Goal: Obtain resource: Download file/media

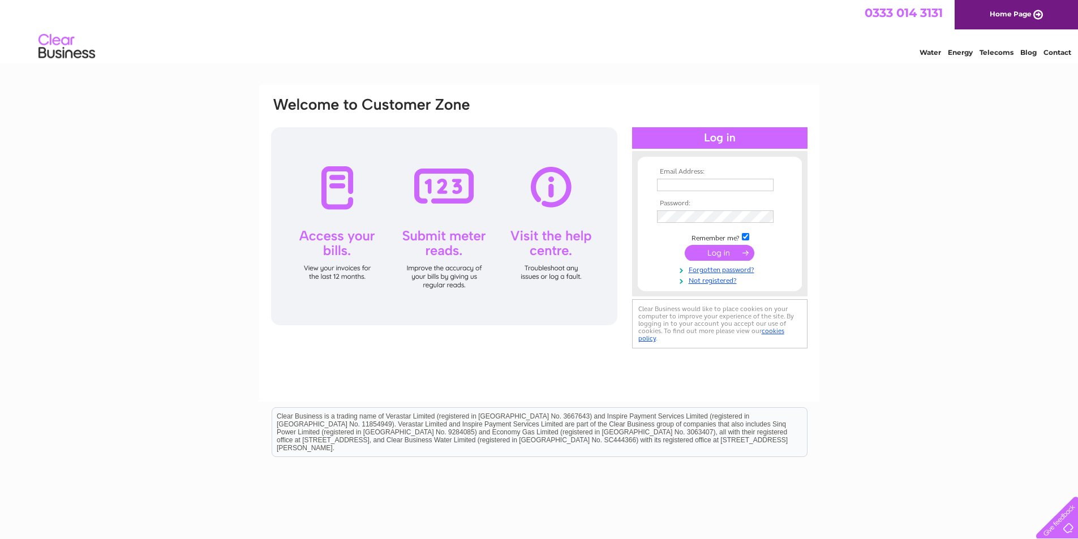
click at [692, 189] on input "text" at bounding box center [715, 185] width 117 height 12
type input "allanwright2010@hotmail.co.uk"
click at [685, 246] on input "submit" at bounding box center [720, 254] width 70 height 16
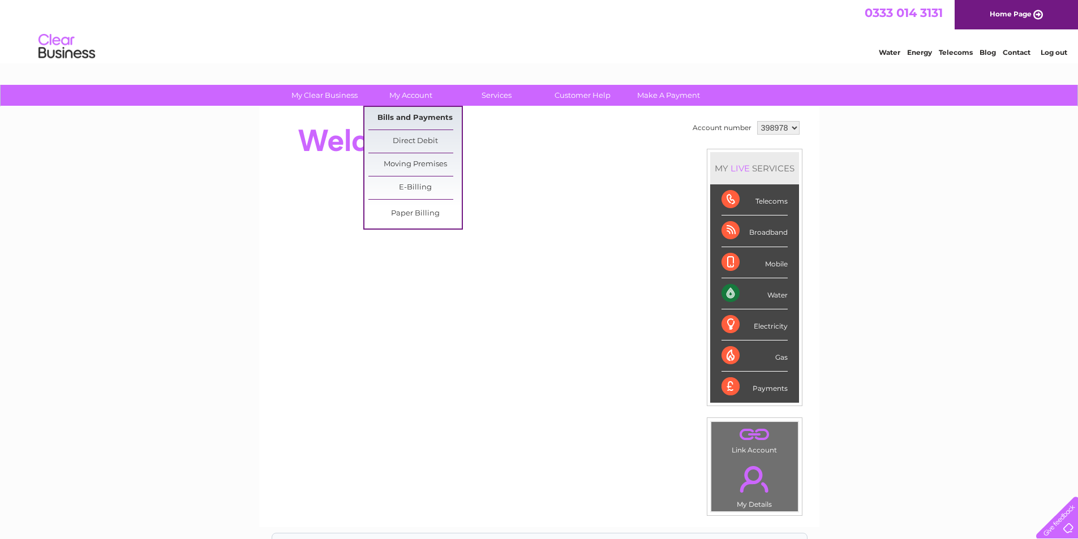
click at [402, 115] on link "Bills and Payments" at bounding box center [415, 118] width 93 height 23
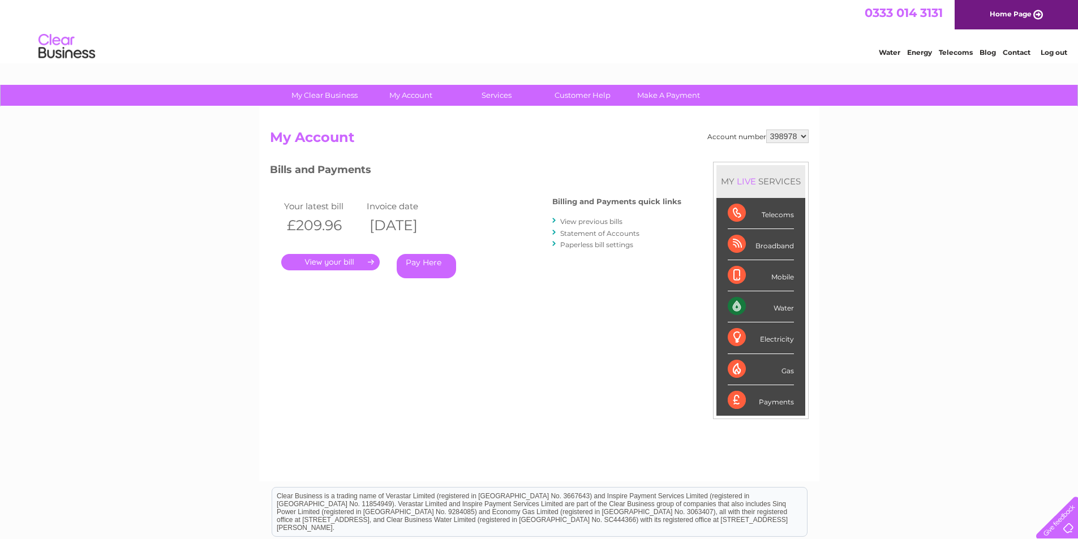
click at [342, 265] on link "." at bounding box center [330, 262] width 98 height 16
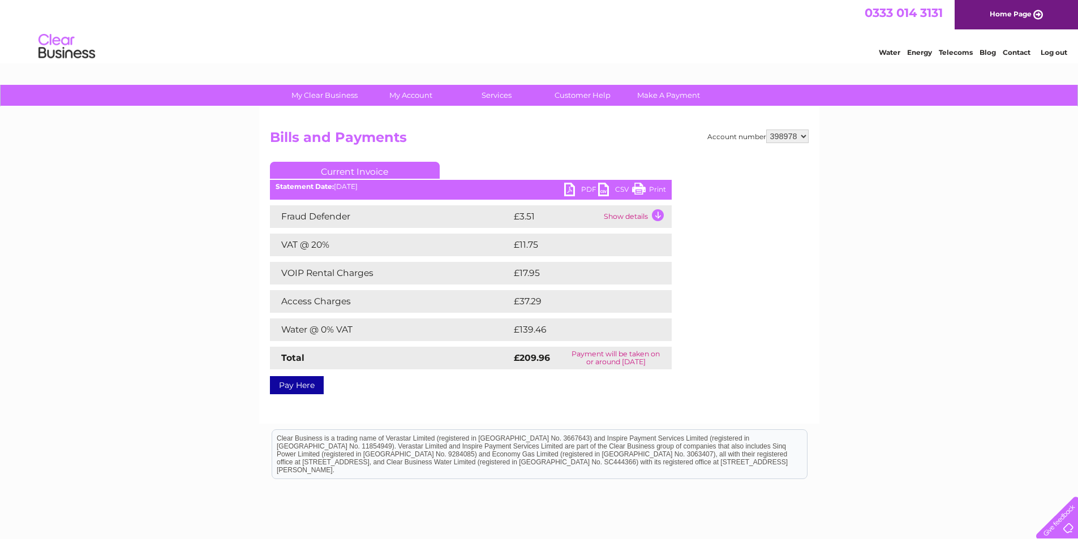
click at [571, 193] on link "PDF" at bounding box center [581, 191] width 34 height 16
click at [775, 134] on select "398978 398982 398987" at bounding box center [787, 137] width 42 height 14
select select "398982"
click at [766, 130] on select "398978 398982 398987" at bounding box center [787, 137] width 42 height 14
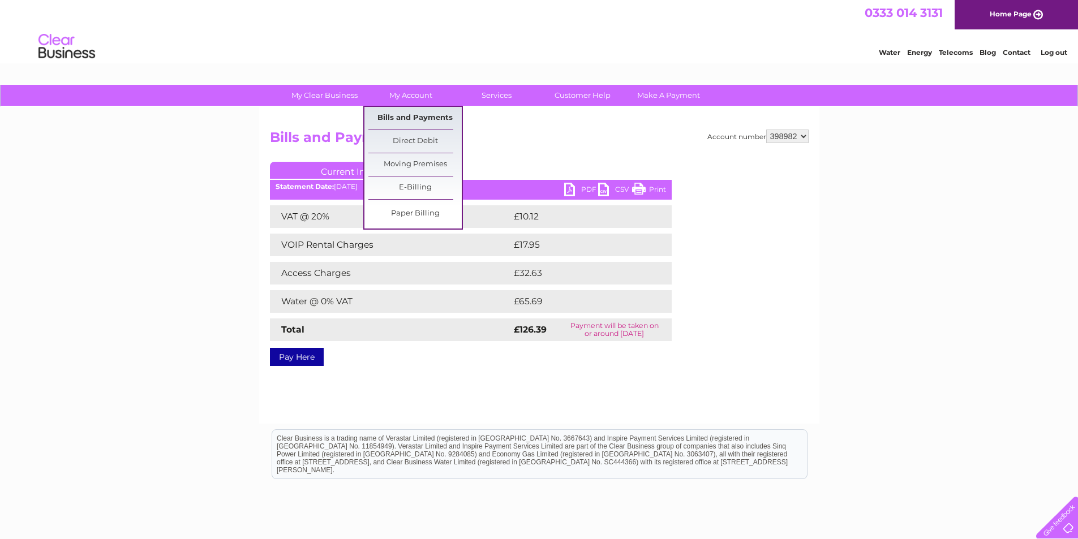
click at [409, 113] on link "Bills and Payments" at bounding box center [415, 118] width 93 height 23
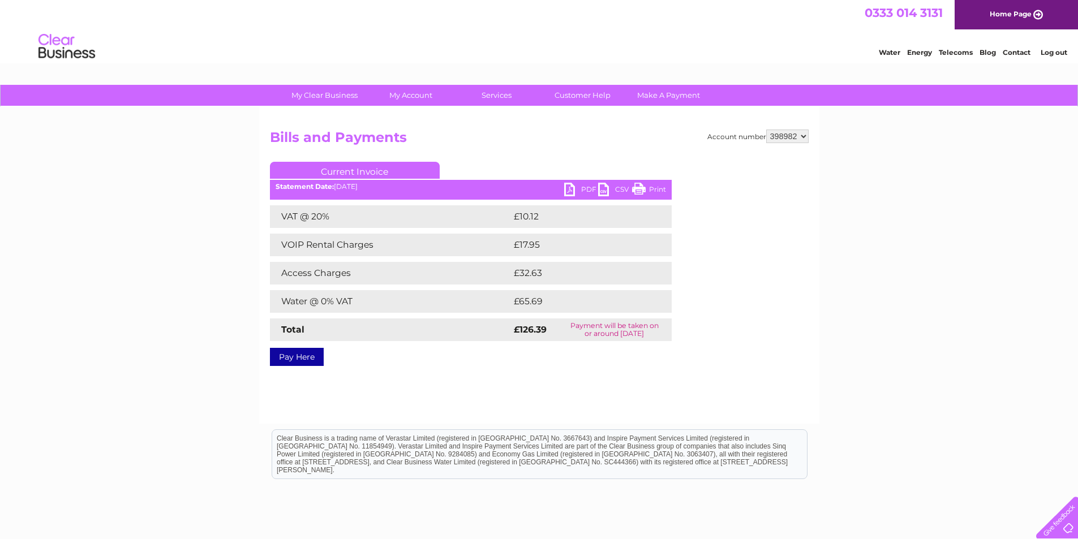
click at [586, 193] on link "PDF" at bounding box center [581, 191] width 34 height 16
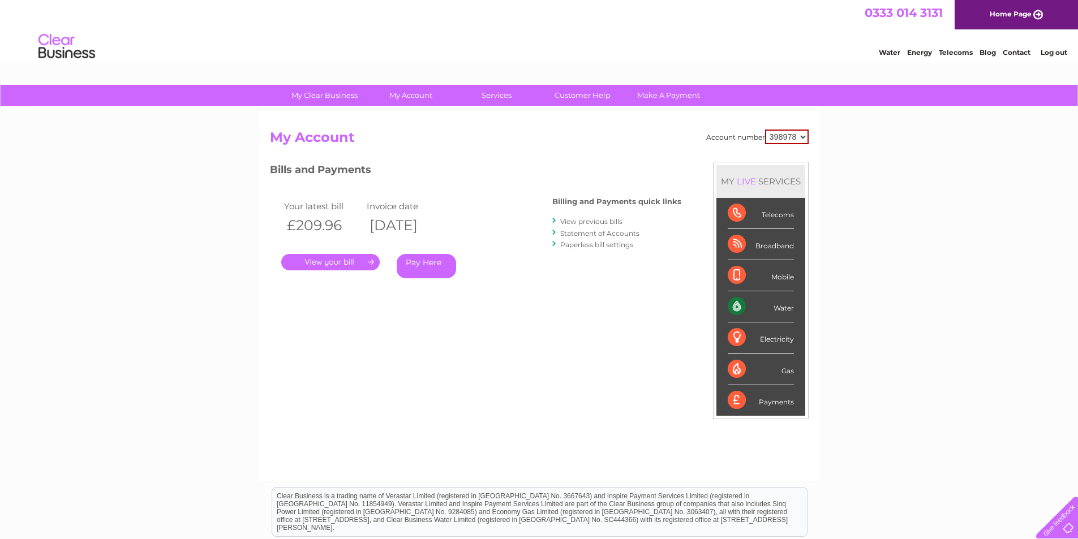
click at [794, 135] on select "398978 398982 398987" at bounding box center [787, 137] width 44 height 15
select select "398982"
click at [765, 130] on select "398978 398982 398987" at bounding box center [787, 137] width 44 height 15
click at [298, 259] on link "." at bounding box center [330, 262] width 98 height 16
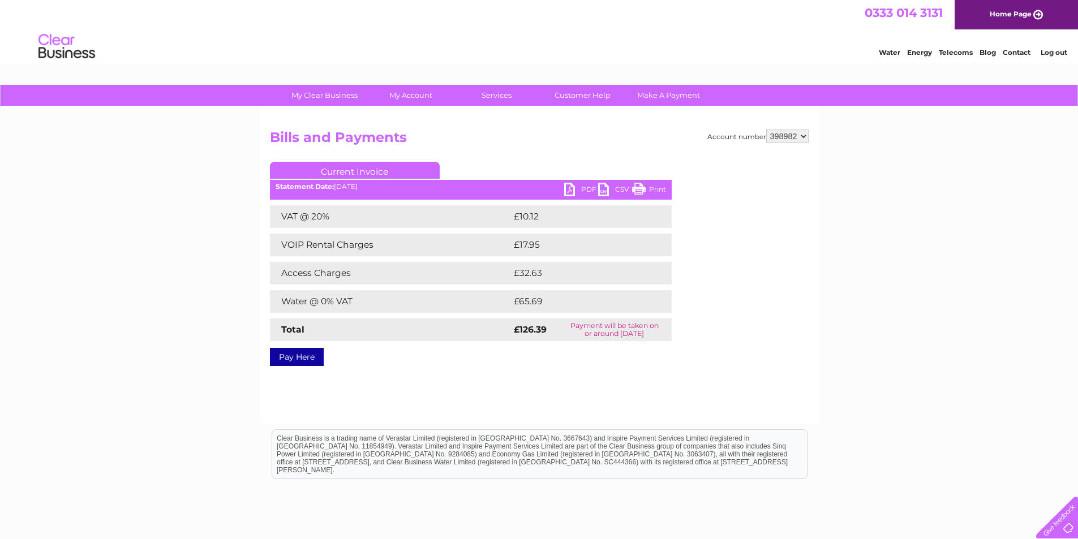
click at [588, 189] on link "PDF" at bounding box center [581, 191] width 34 height 16
click at [786, 135] on select "398978 398982 398987" at bounding box center [787, 137] width 42 height 14
select select "398987"
click at [766, 130] on select "398978 398982 398987" at bounding box center [787, 137] width 42 height 14
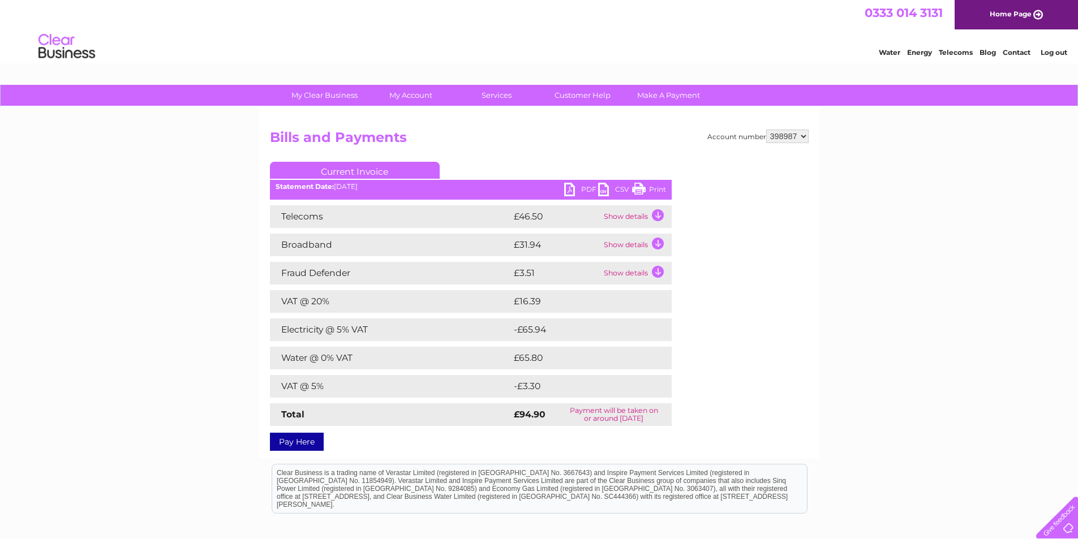
click at [585, 187] on link "PDF" at bounding box center [581, 191] width 34 height 16
drag, startPoint x: 933, startPoint y: 95, endPoint x: 984, endPoint y: 77, distance: 54.1
click at [1058, 54] on link "Log out" at bounding box center [1054, 52] width 27 height 8
